Goal: Task Accomplishment & Management: Manage account settings

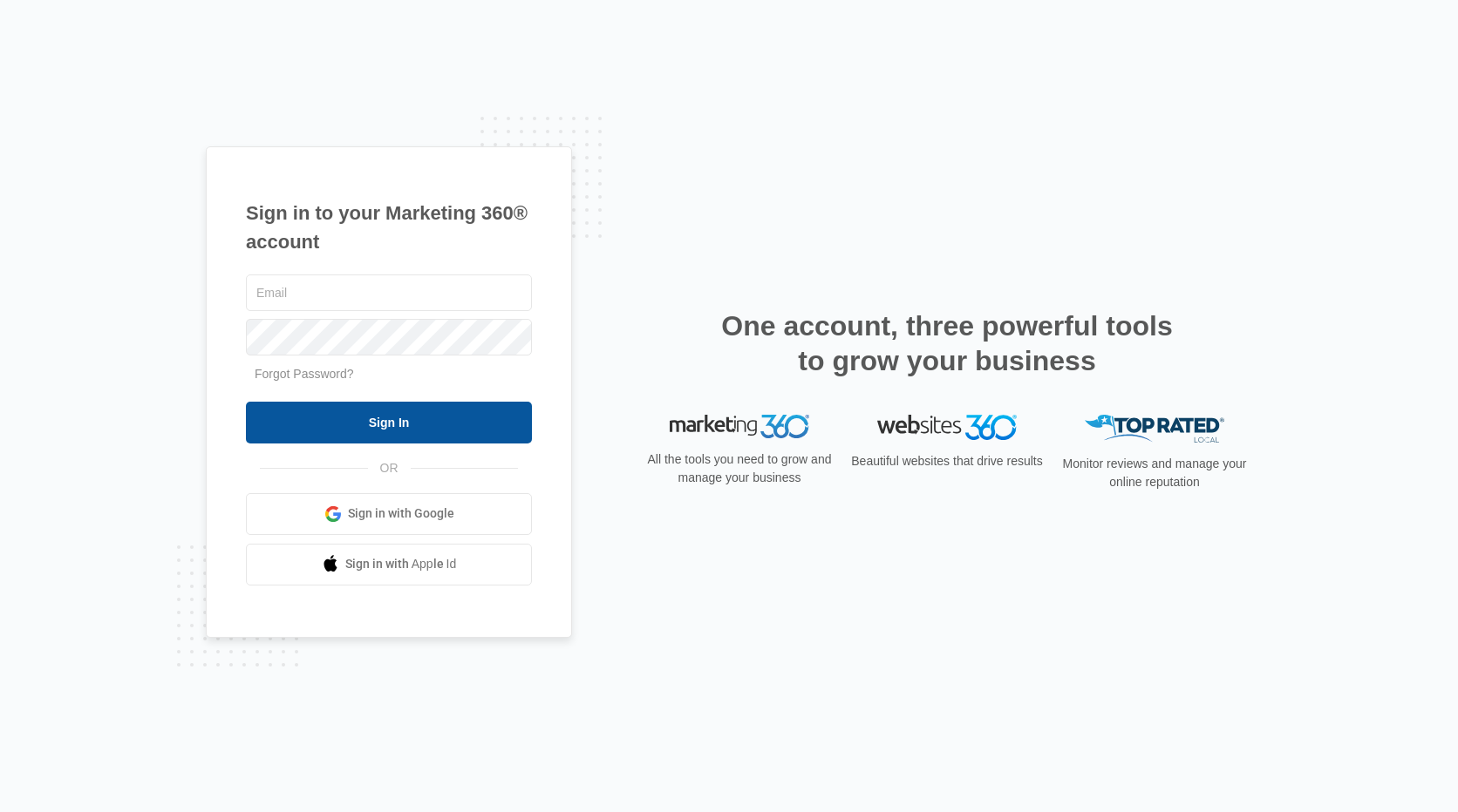
type input "lynn.cunningham@kulimacare.org"
click at [498, 419] on input "Sign In" at bounding box center [388, 422] width 286 height 42
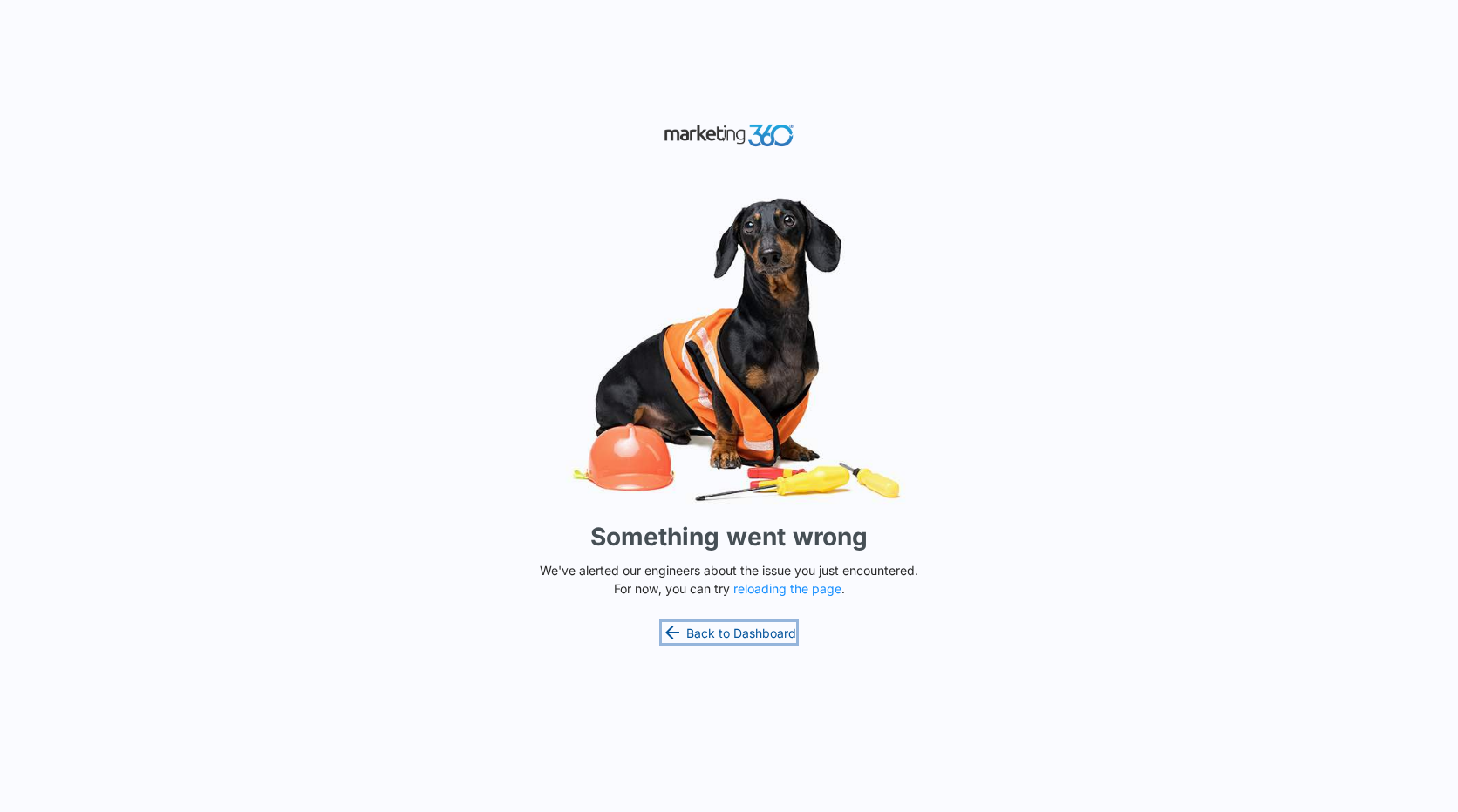
click at [770, 633] on link "Back to Dashboard" at bounding box center [729, 632] width 134 height 20
